Goal: Transaction & Acquisition: Purchase product/service

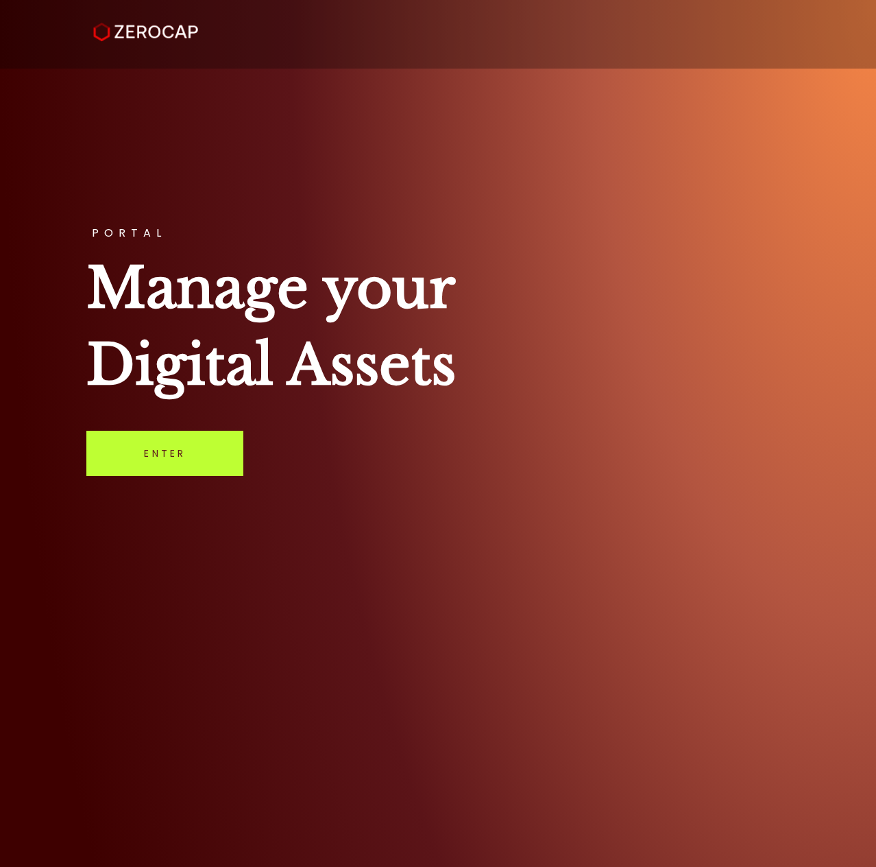
click at [175, 450] on link "Enter" at bounding box center [164, 453] width 157 height 45
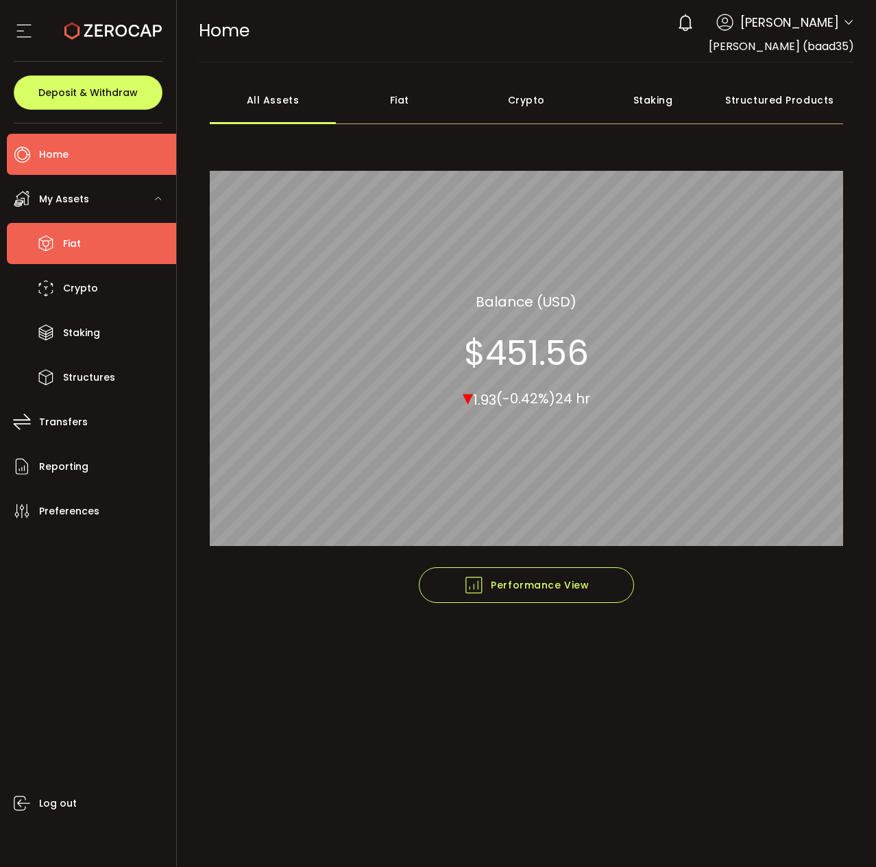
click at [71, 240] on span "Fiat" at bounding box center [72, 244] width 18 height 20
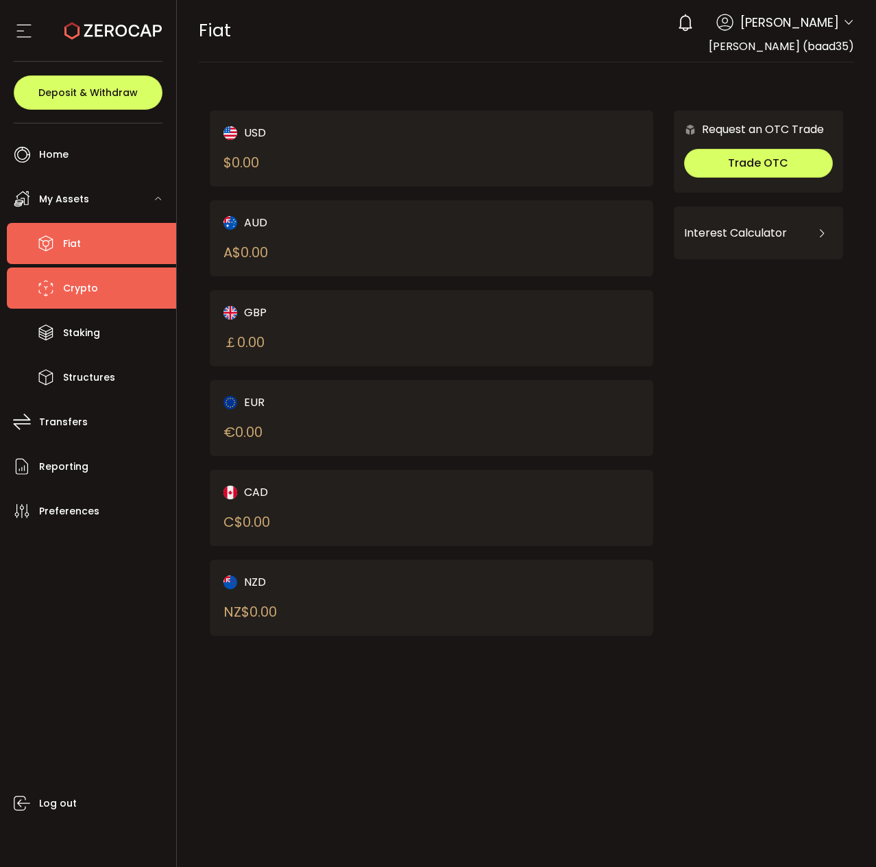
click at [83, 295] on span "Crypto" at bounding box center [80, 288] width 35 height 20
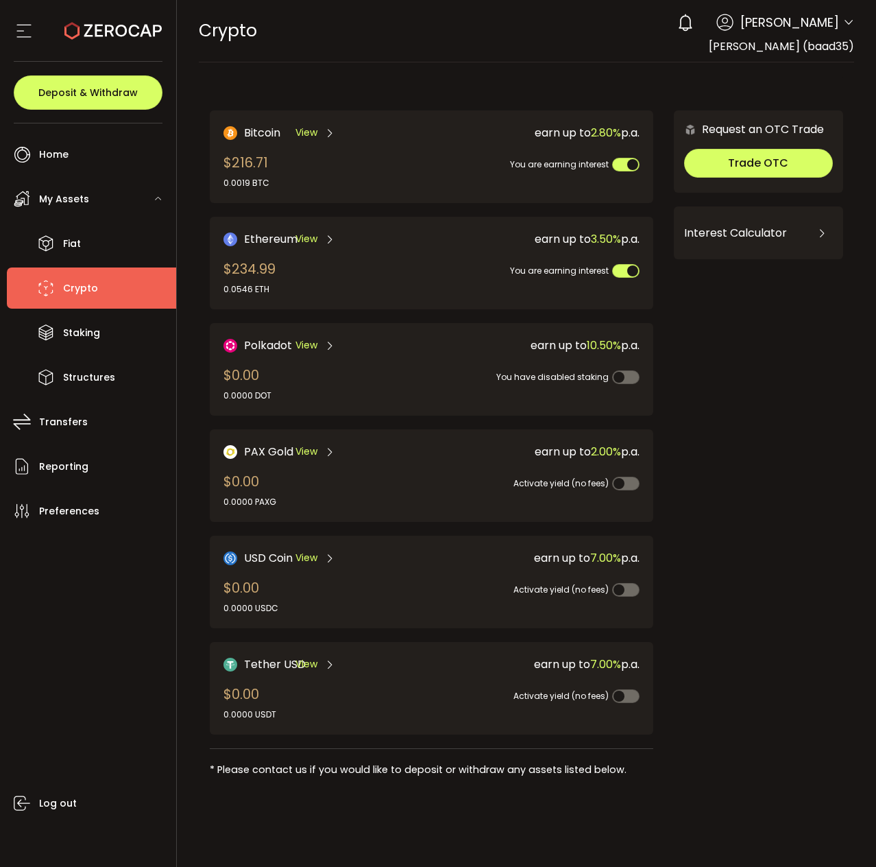
click at [593, 554] on span "7.00%" at bounding box center [605, 558] width 31 height 16
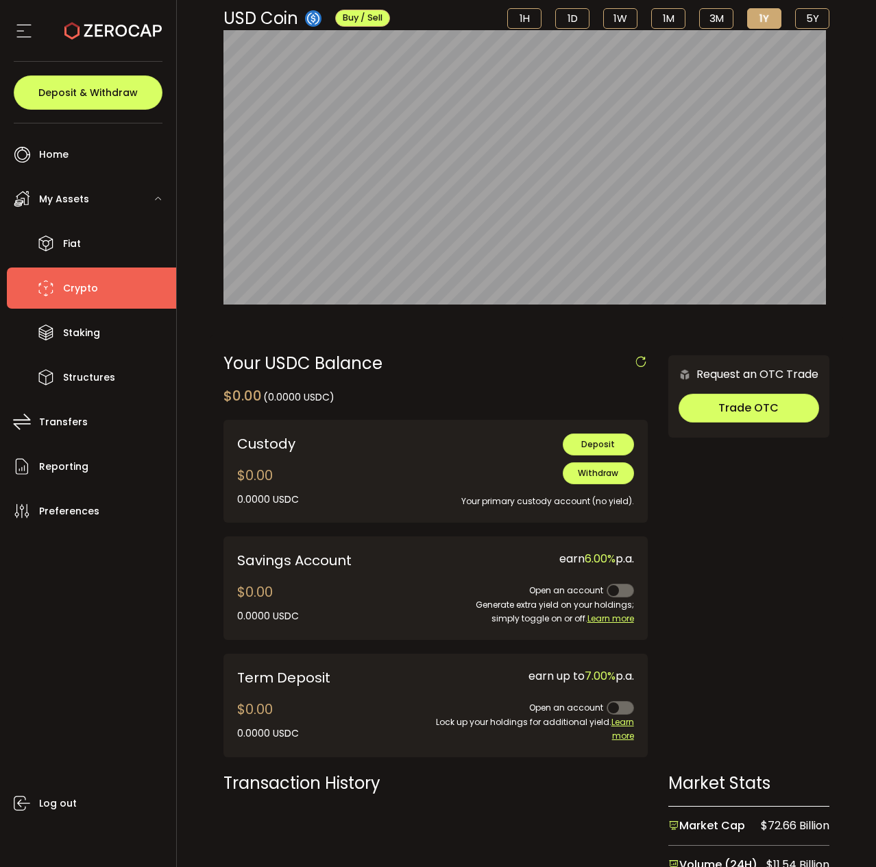
scroll to position [137, 0]
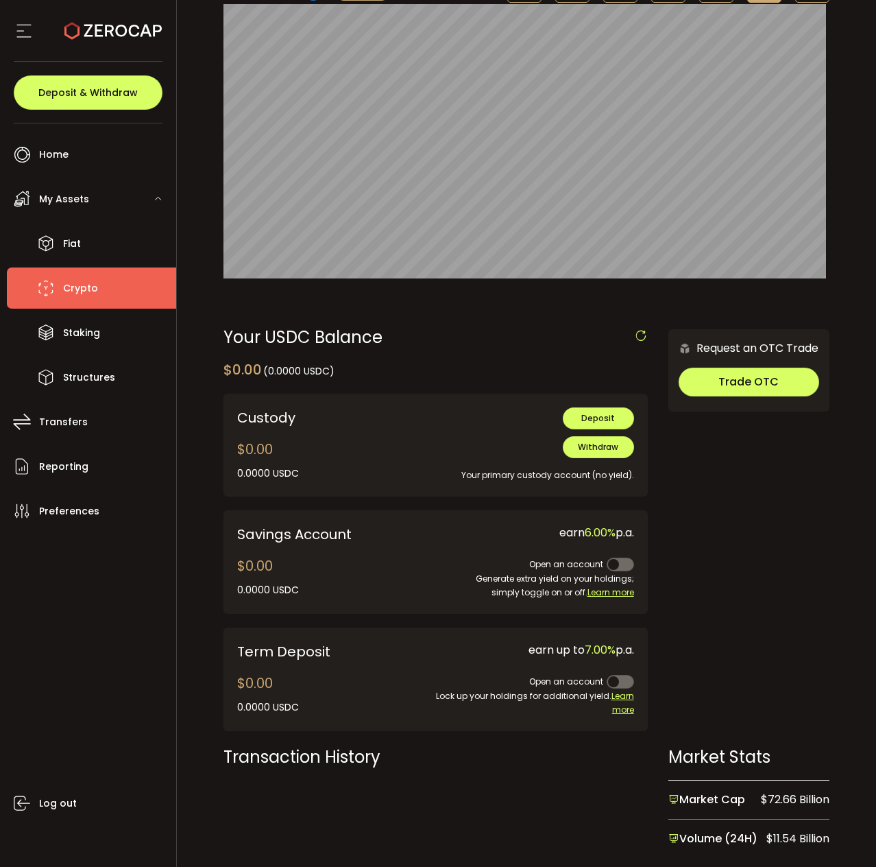
click at [675, 614] on div "Request an OTC Trade Trade OTC Buy Sell Crypto *** BTC ETH USDT USDC PAXG DOT F…" at bounding box center [748, 536] width 161 height 415
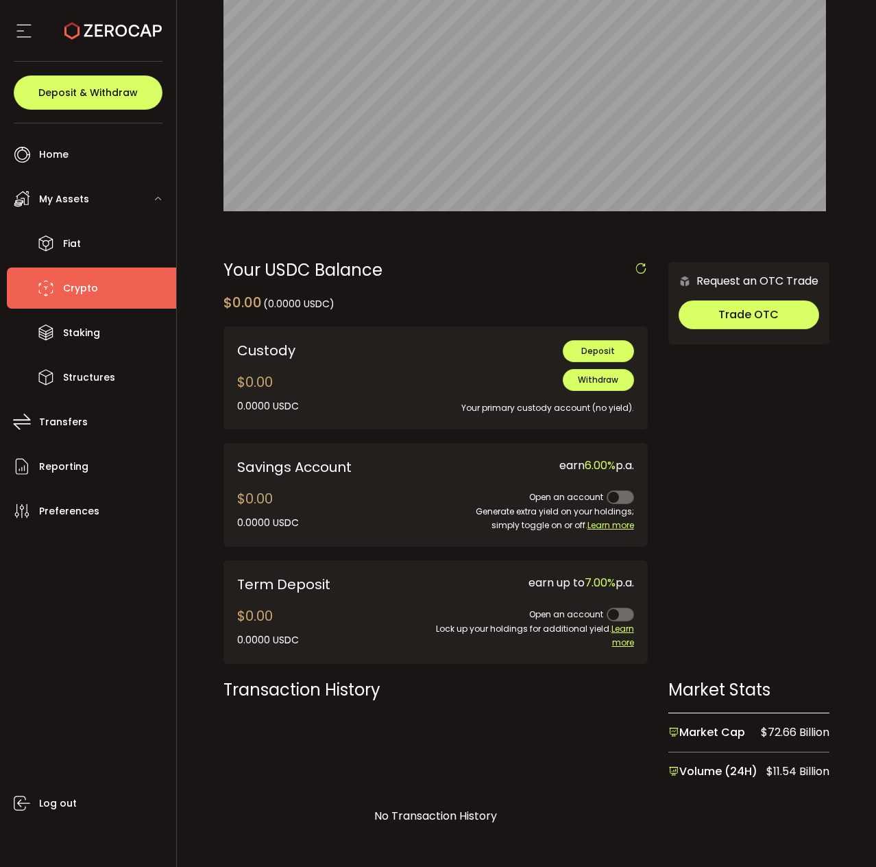
scroll to position [293, 0]
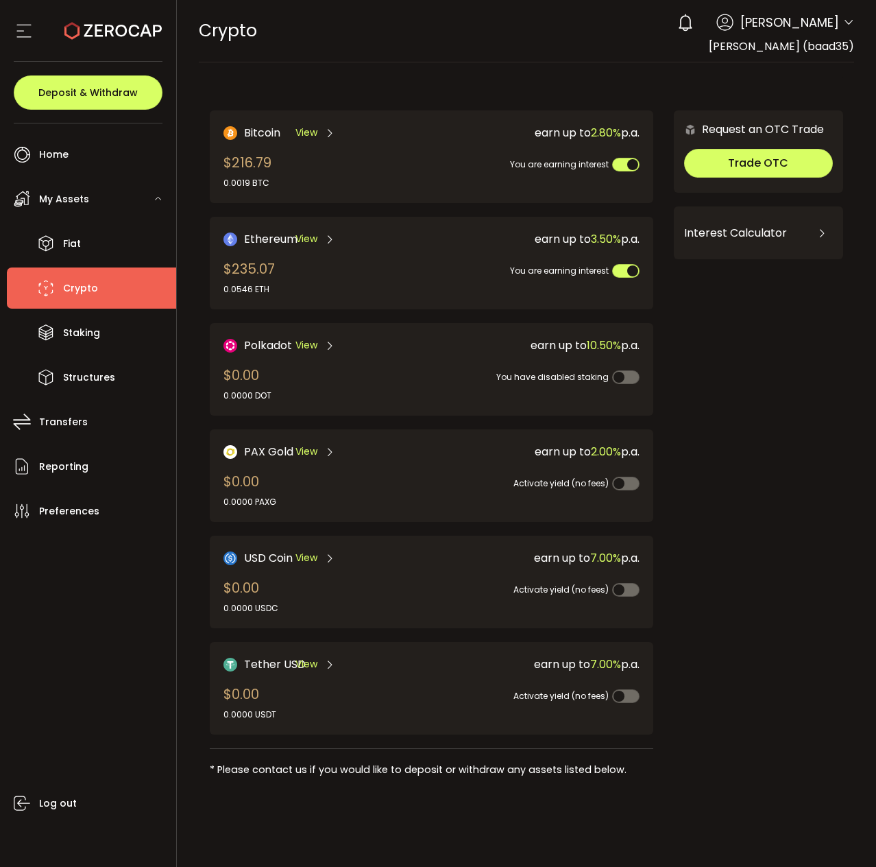
click at [307, 657] on span "View" at bounding box center [306, 664] width 22 height 14
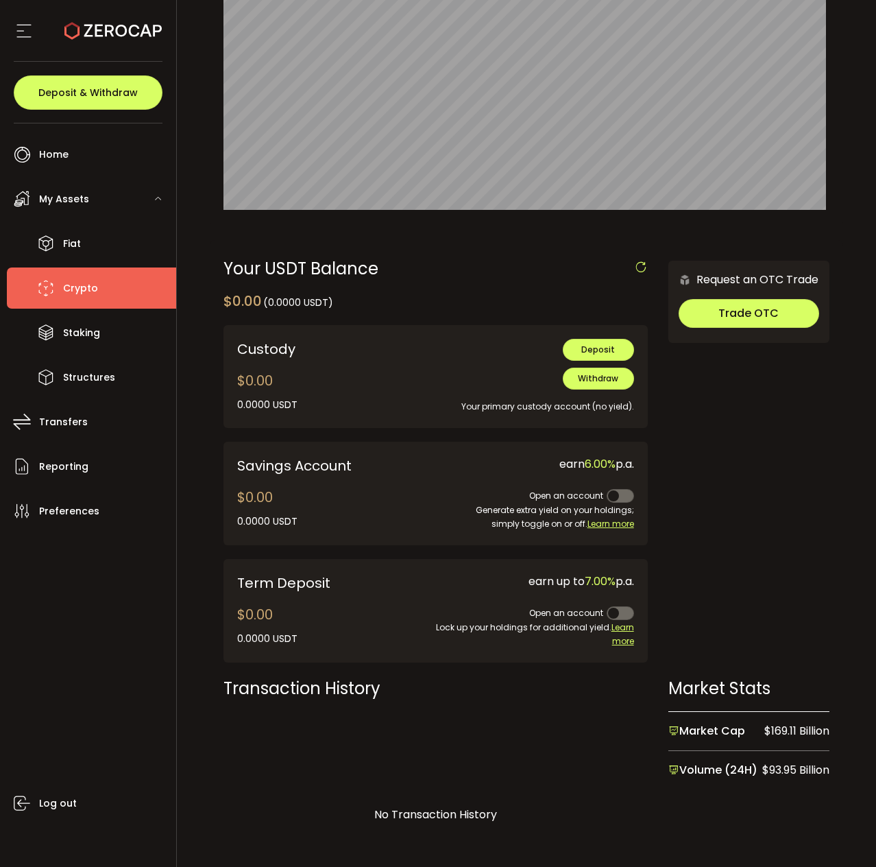
scroll to position [293, 0]
